Goal: Task Accomplishment & Management: Complete application form

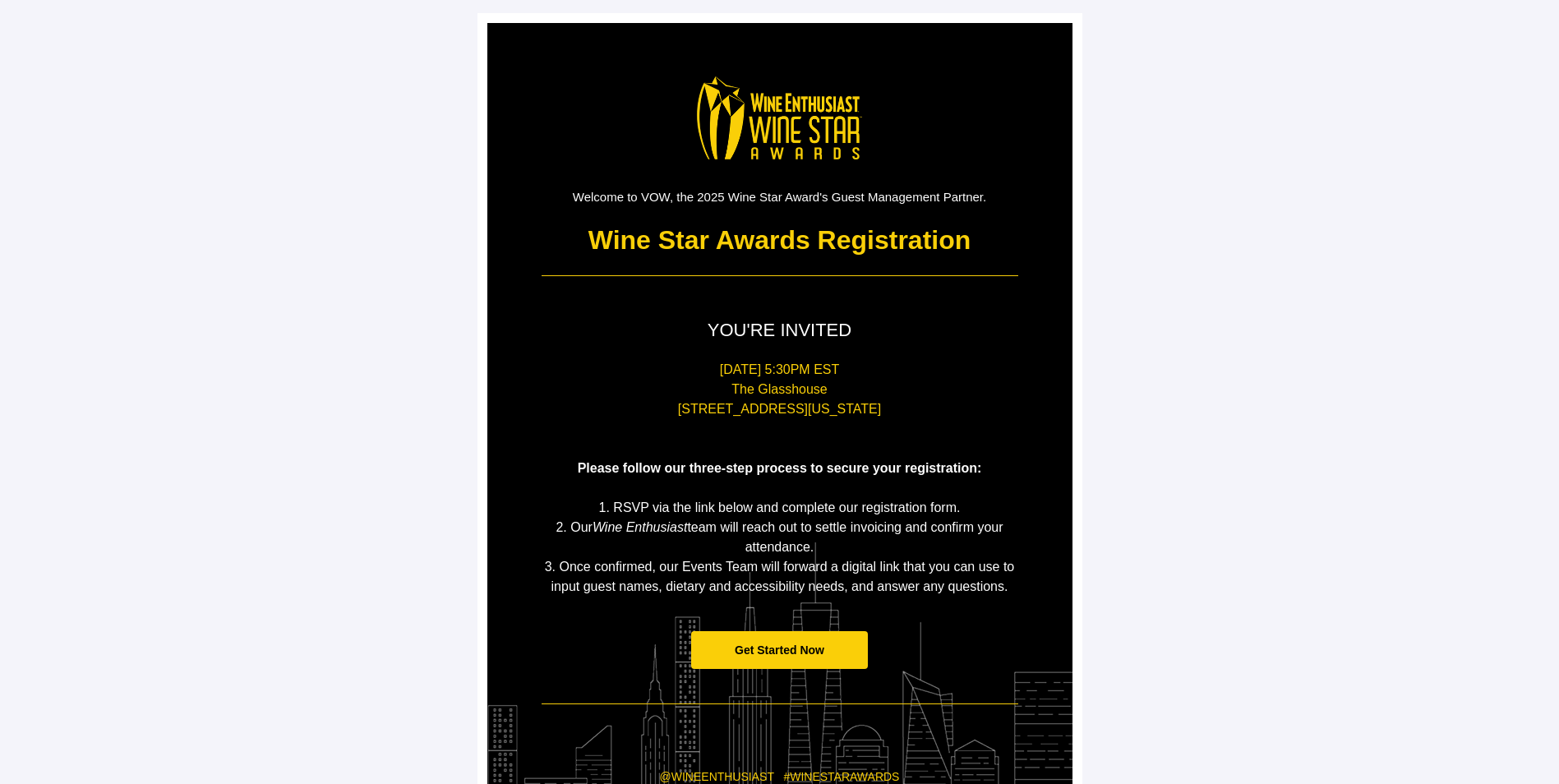
drag, startPoint x: 1391, startPoint y: 598, endPoint x: 1369, endPoint y: 584, distance: 26.1
click at [1389, 594] on main "Welcome to VOW, the 2025 Wine Star Award's Guest Management Partner. Wine Star …" at bounding box center [779, 456] width 1559 height 913
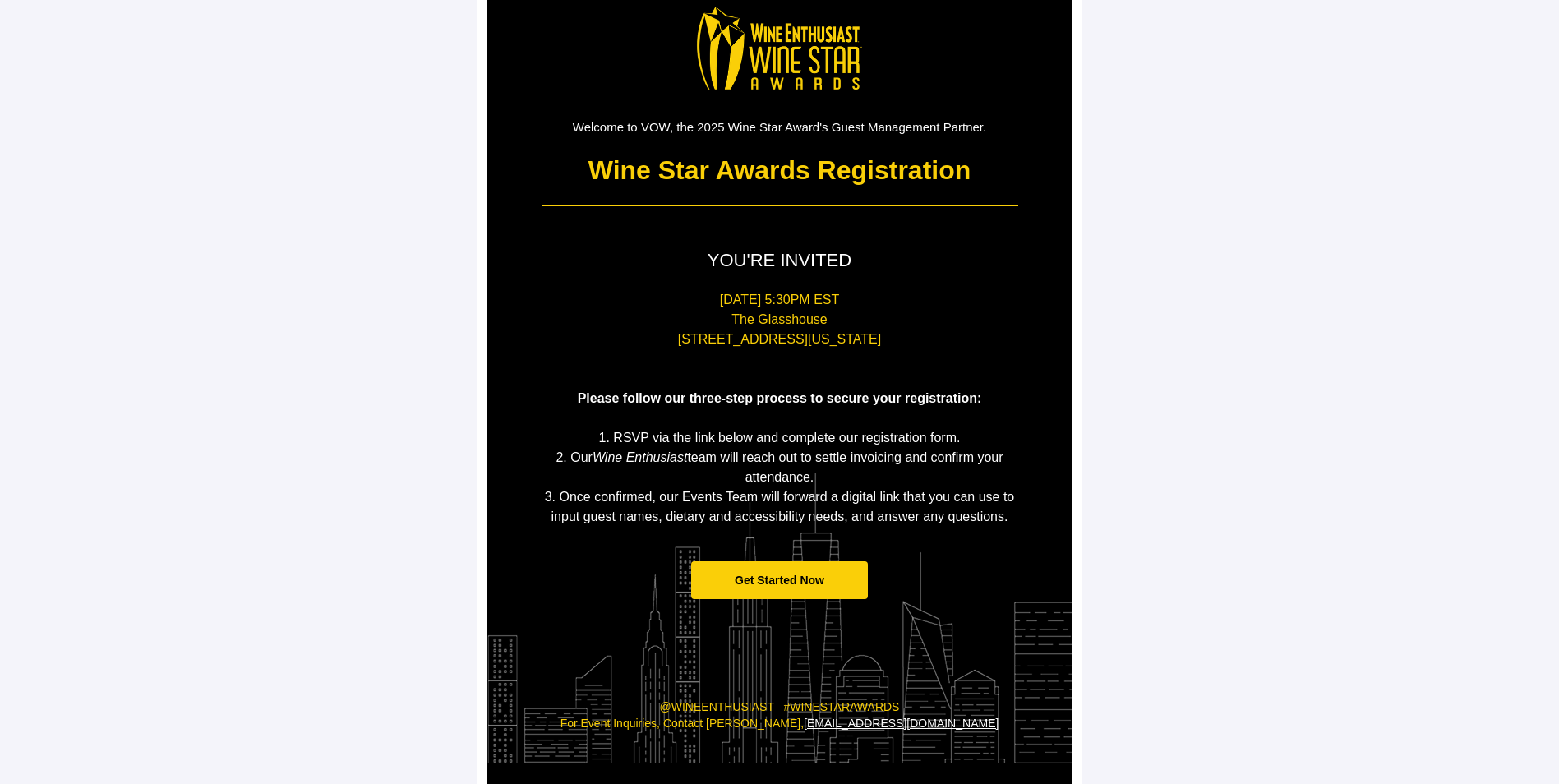
scroll to position [129, 0]
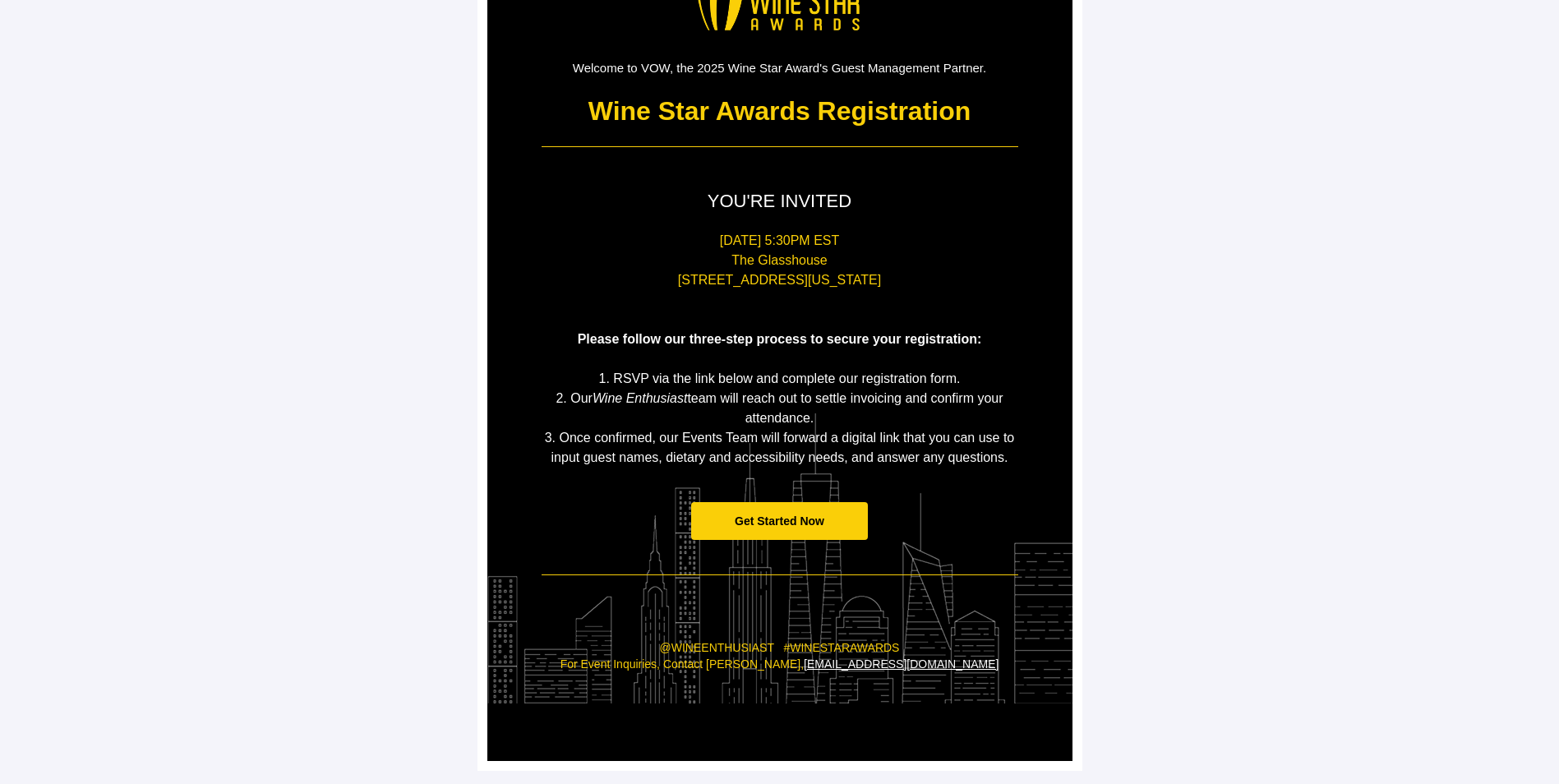
click at [773, 522] on span "Get Started Now" at bounding box center [779, 520] width 90 height 14
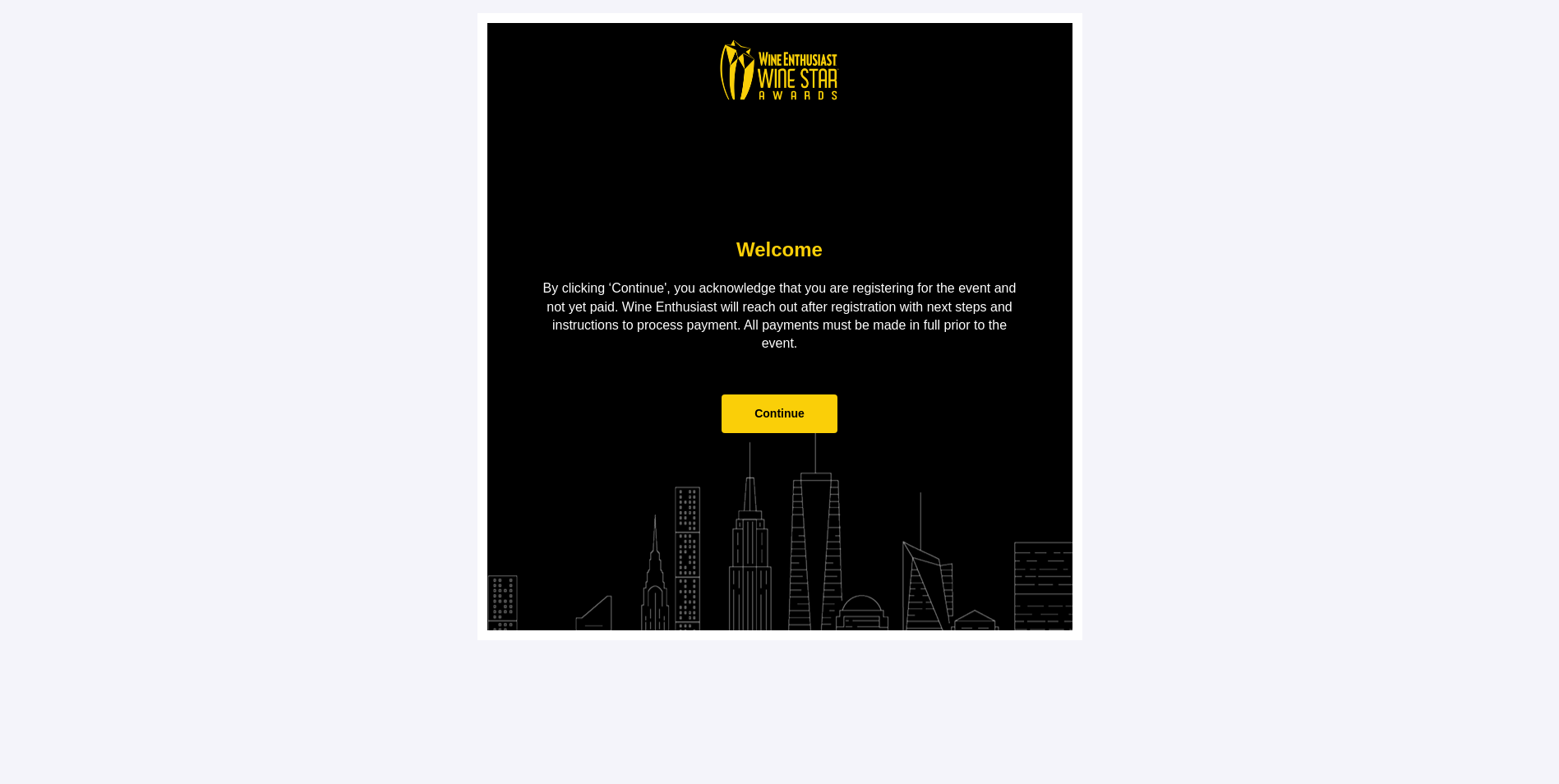
click at [753, 417] on span "Continue" at bounding box center [780, 413] width 116 height 39
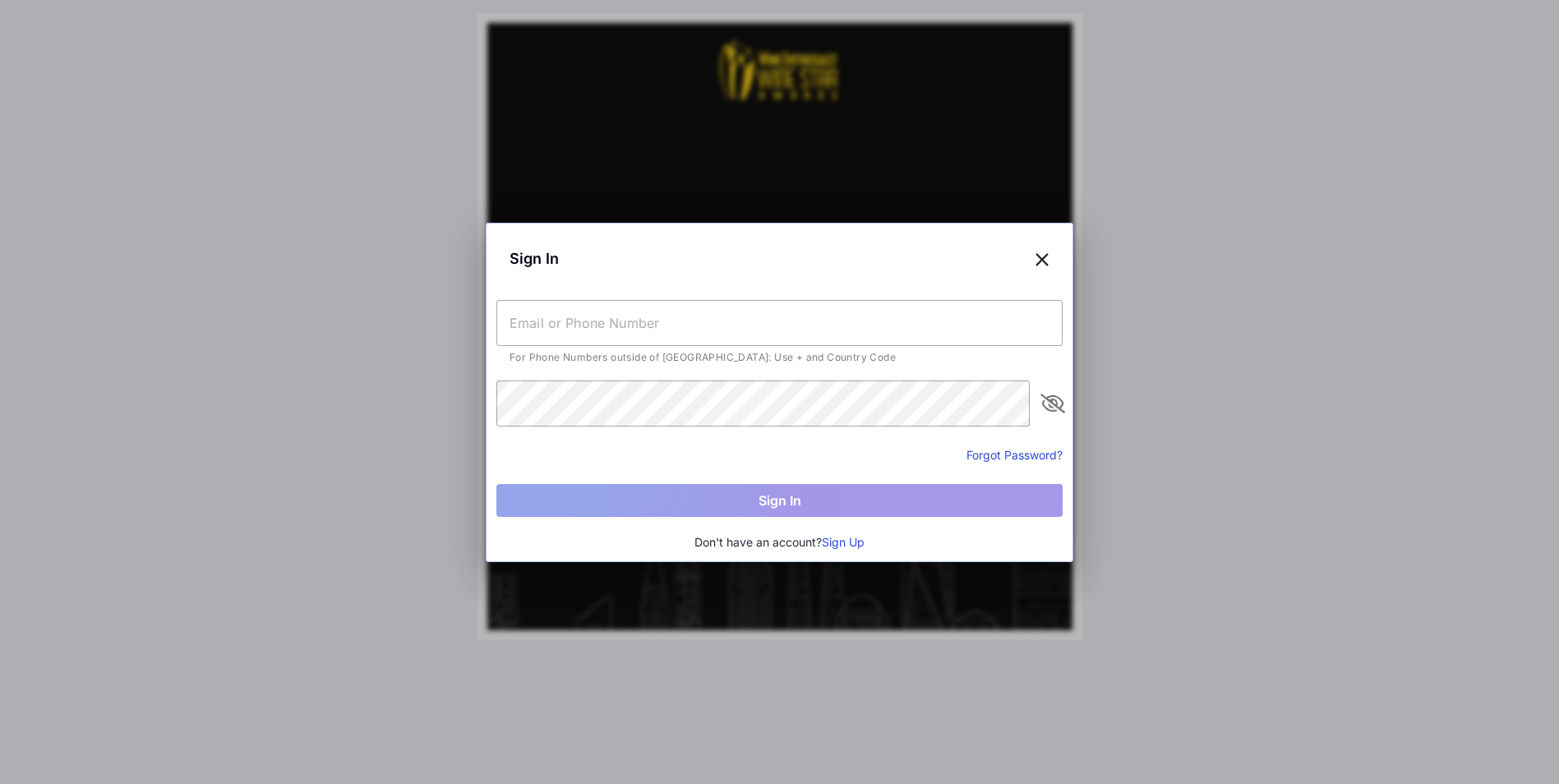
click at [839, 539] on button "Sign Up" at bounding box center [843, 542] width 43 height 18
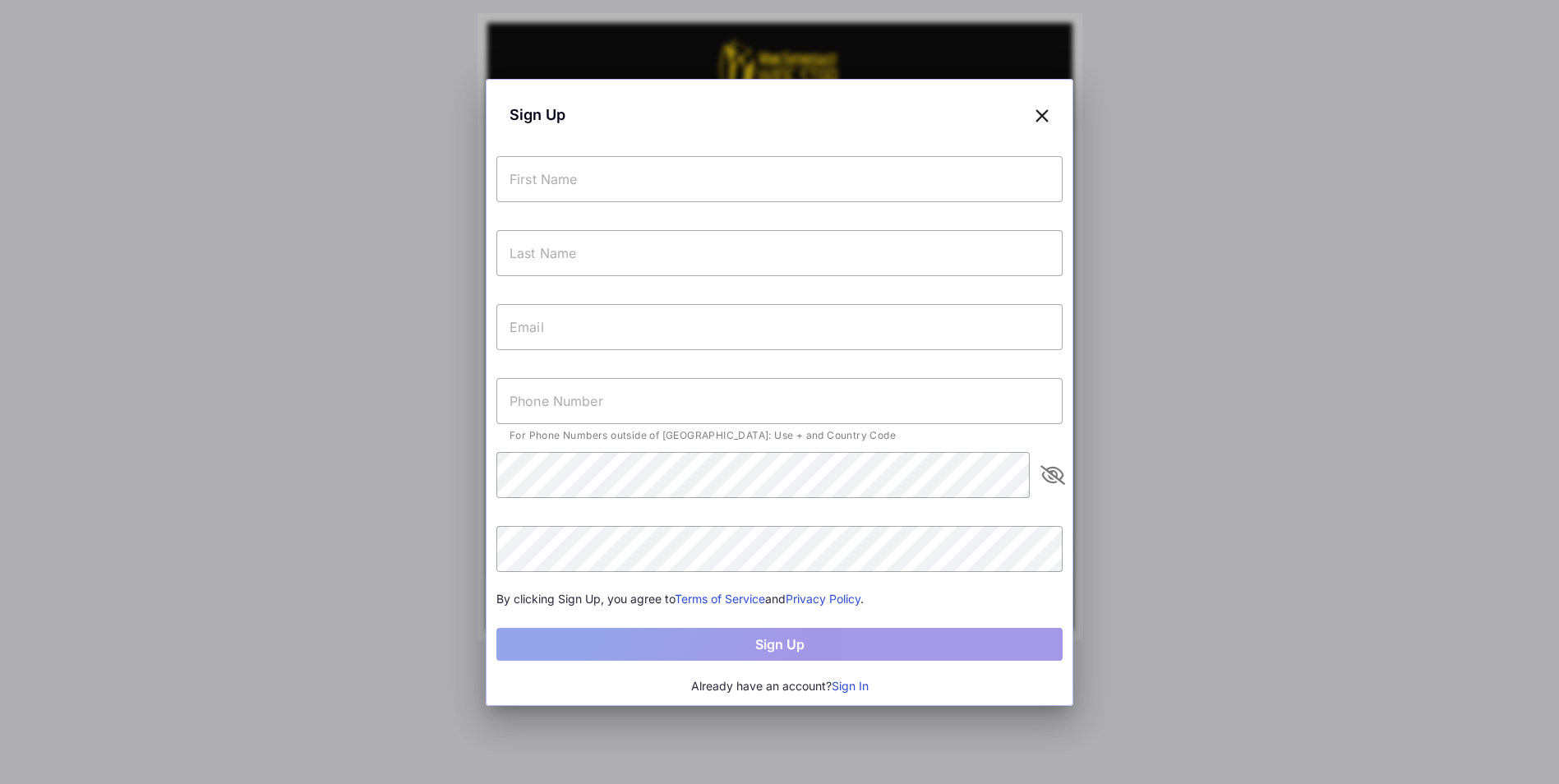
click at [603, 189] on input "text" at bounding box center [779, 179] width 566 height 46
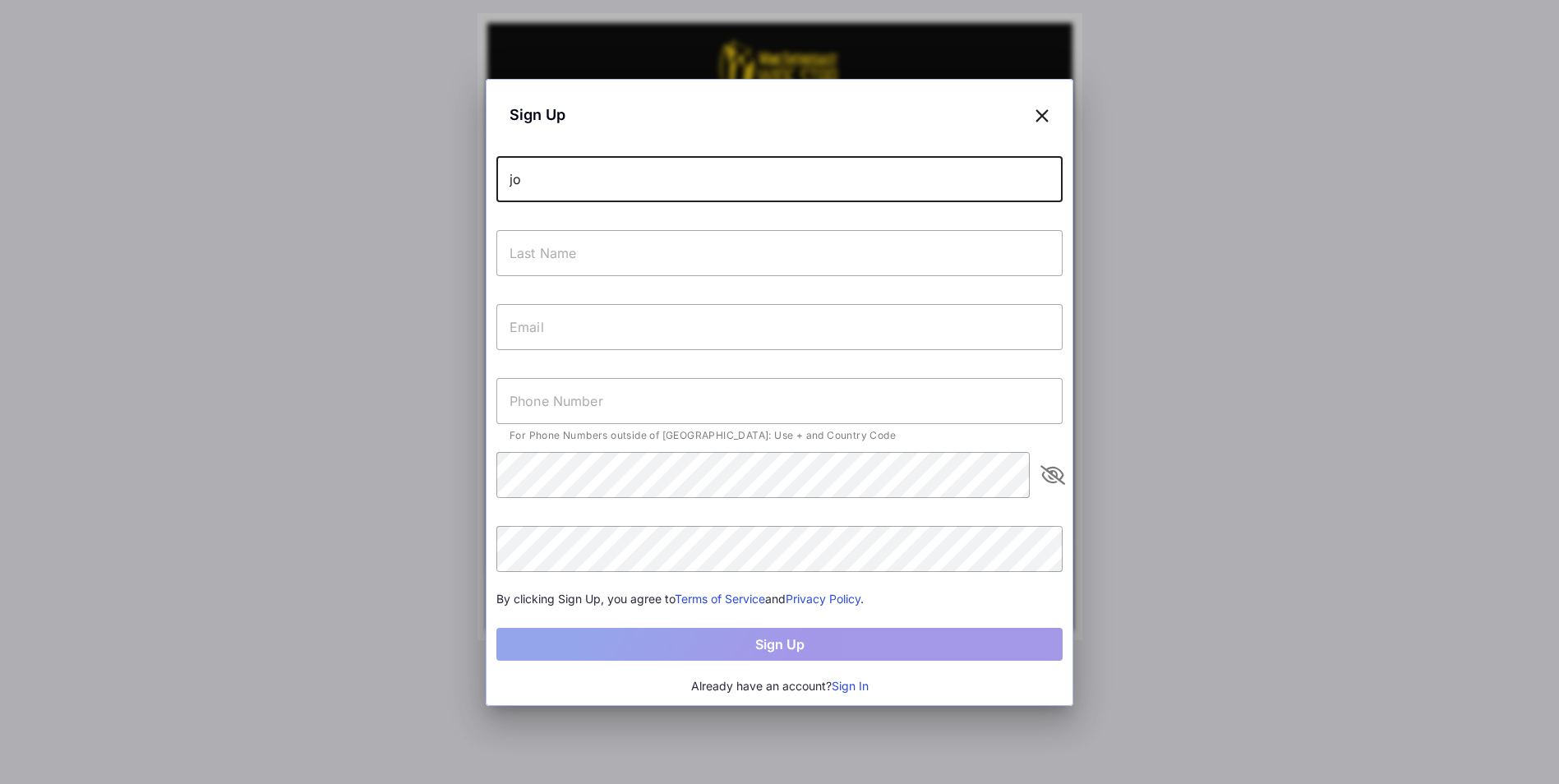
type input "j"
type input "[PERSON_NAME]"
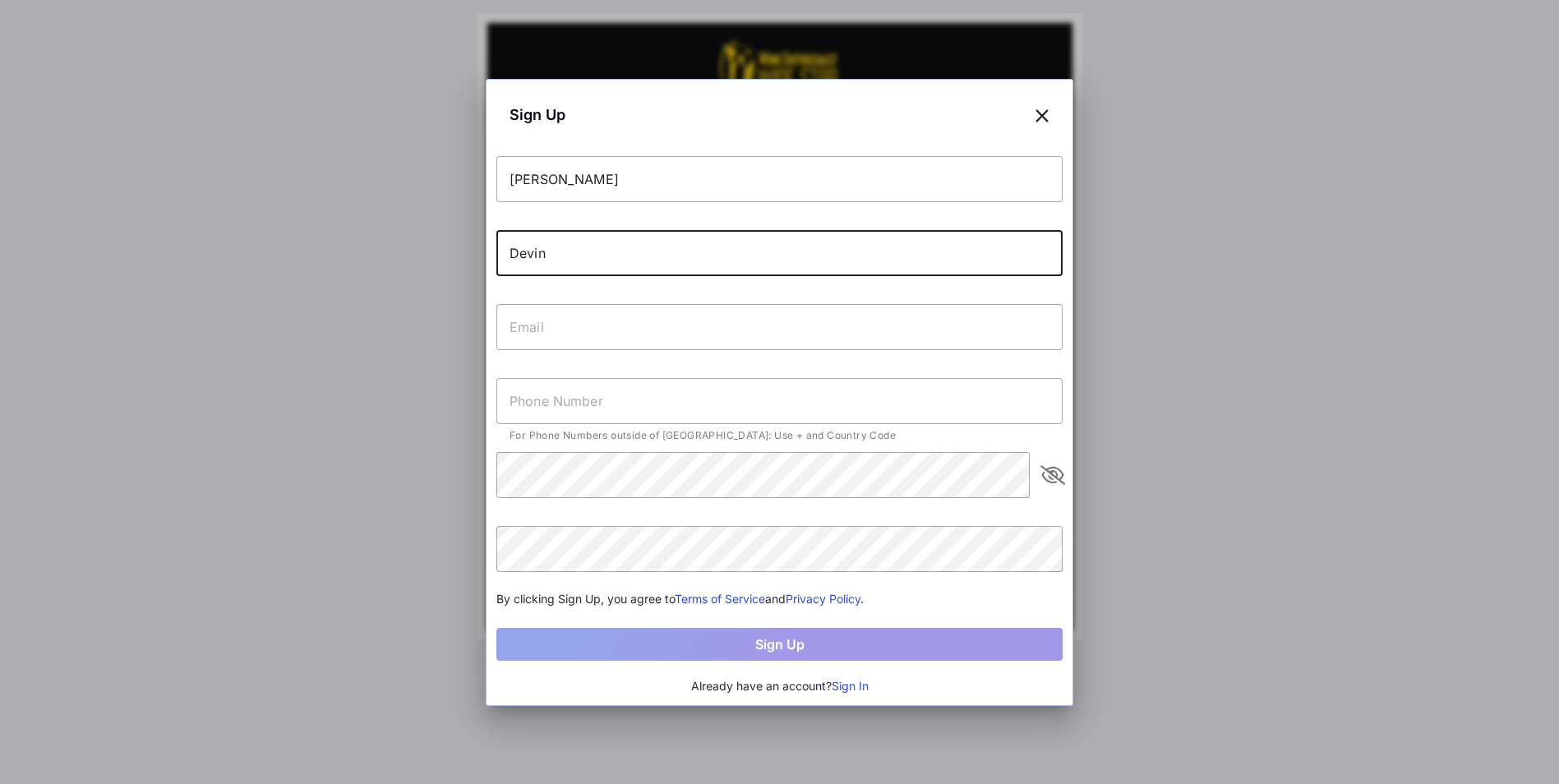
type input "Devin"
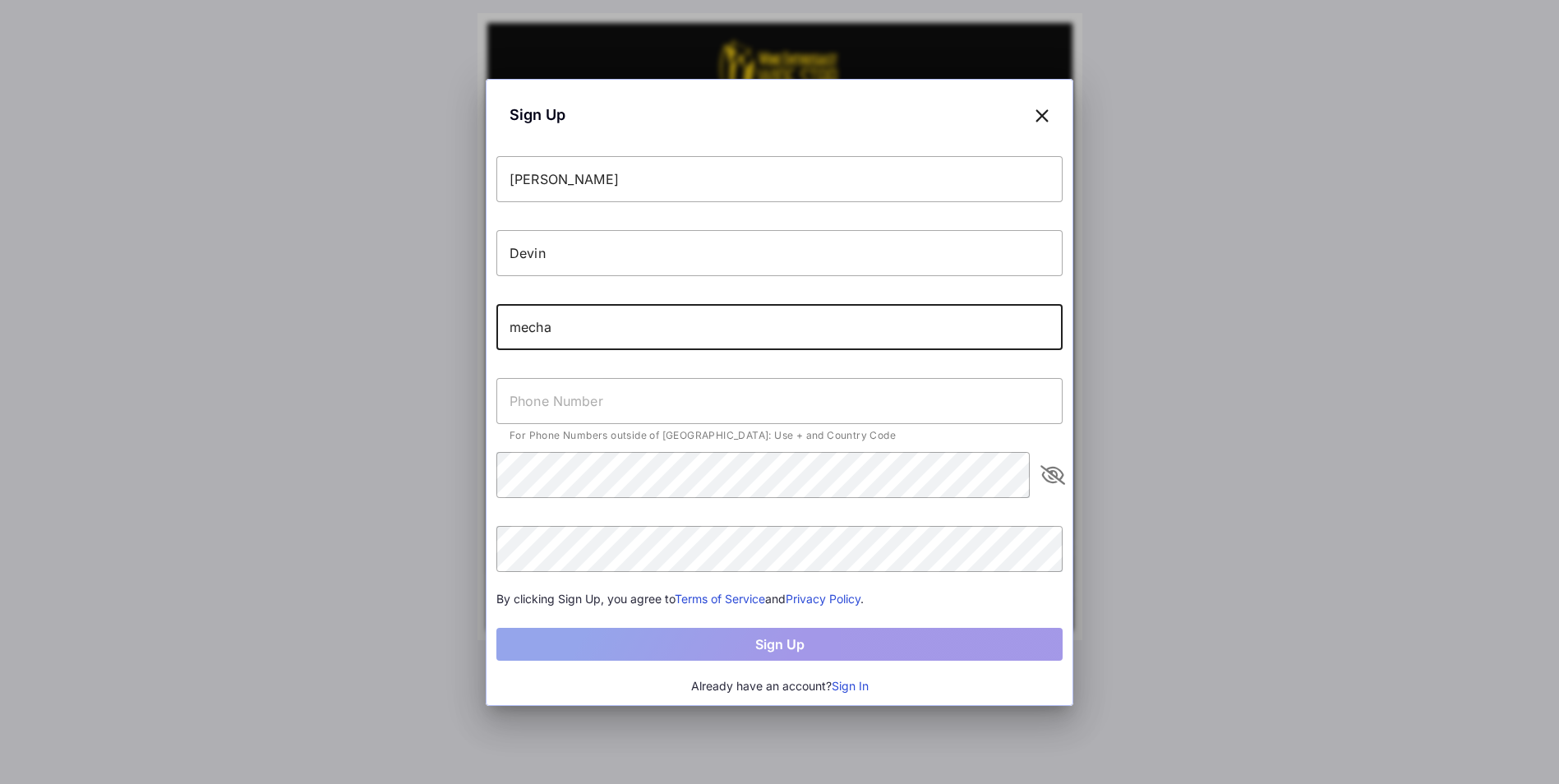
click at [162, 471] on div at bounding box center [779, 392] width 1559 height 784
click at [560, 324] on input "mecha" at bounding box center [779, 326] width 566 height 46
click at [704, 324] on input "mecha" at bounding box center [779, 326] width 566 height 46
type input "[EMAIL_ADDRESS][DOMAIN_NAME]"
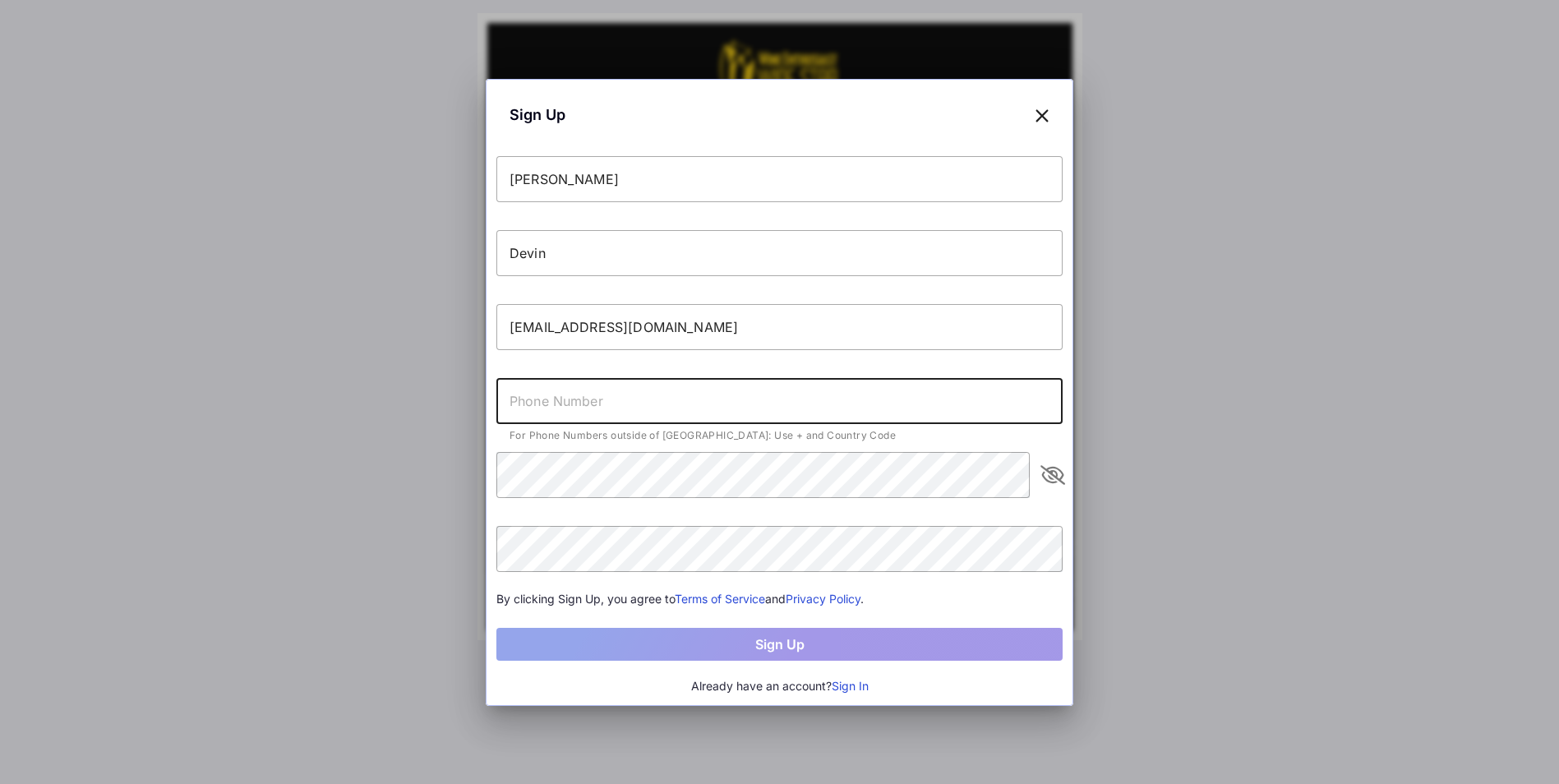
click at [553, 396] on input "text" at bounding box center [779, 401] width 566 height 46
type input "[PHONE_NUMBER]"
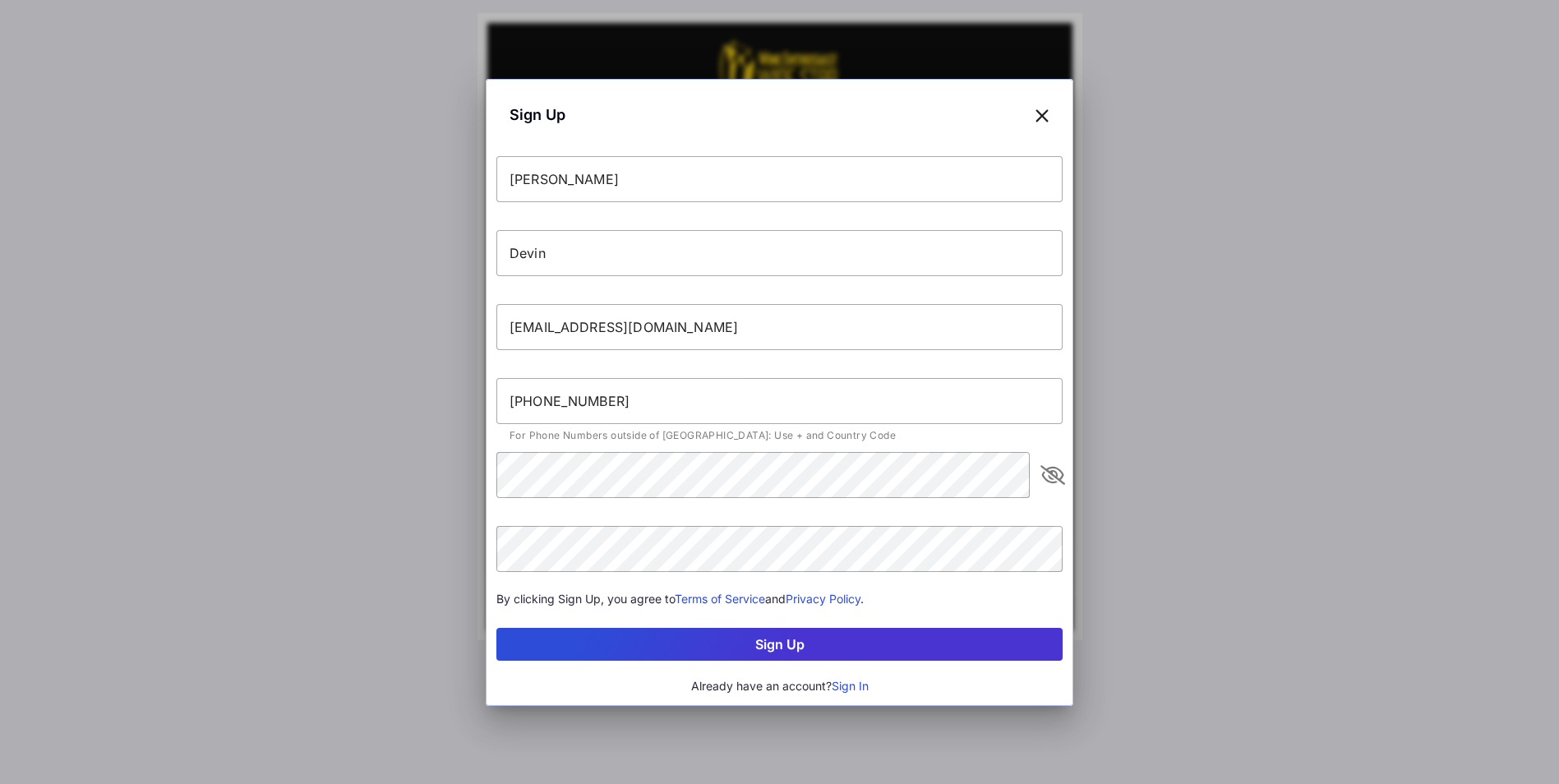
click at [760, 647] on button "Sign Up" at bounding box center [779, 644] width 566 height 33
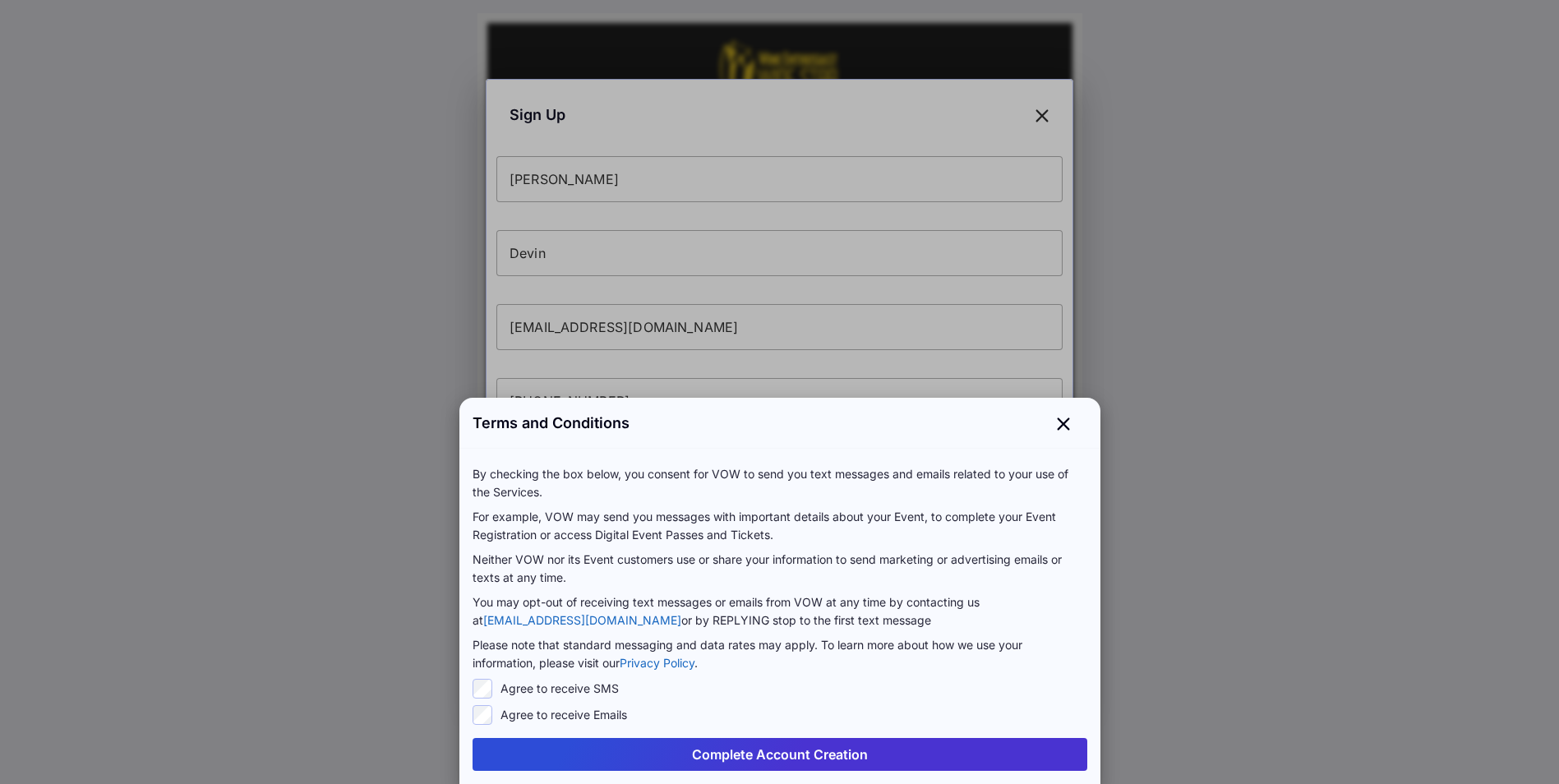
click at [830, 752] on button "Complete Account Creation" at bounding box center [780, 754] width 615 height 33
